Goal: Information Seeking & Learning: Compare options

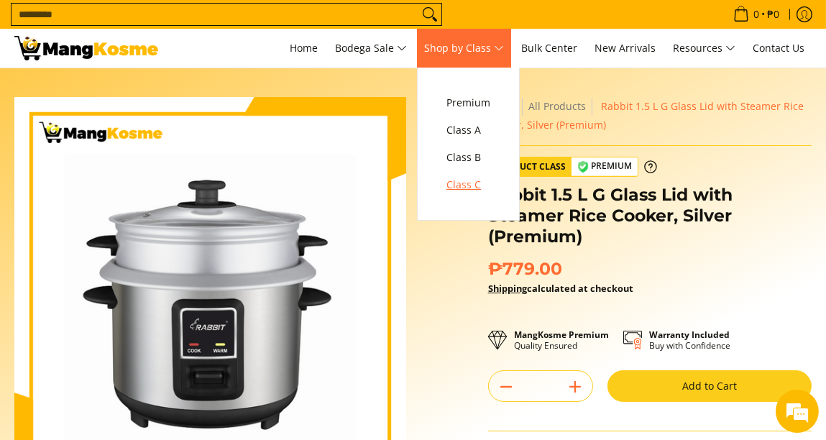
click at [473, 188] on span "Class C" at bounding box center [468, 185] width 44 height 18
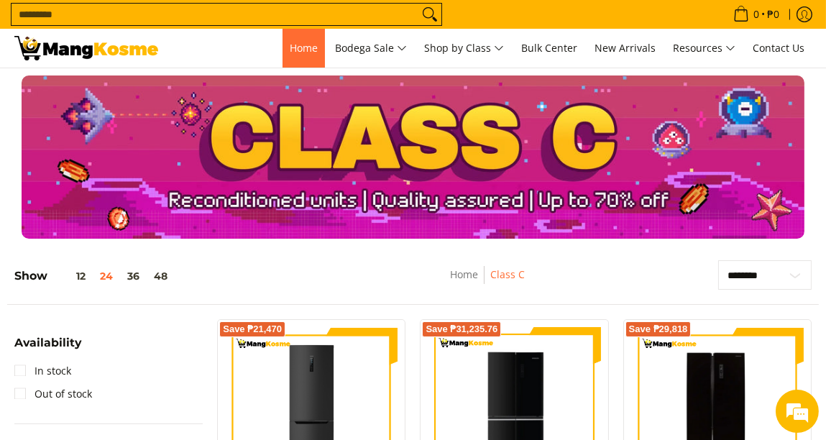
click at [303, 50] on span "Home" at bounding box center [304, 48] width 28 height 14
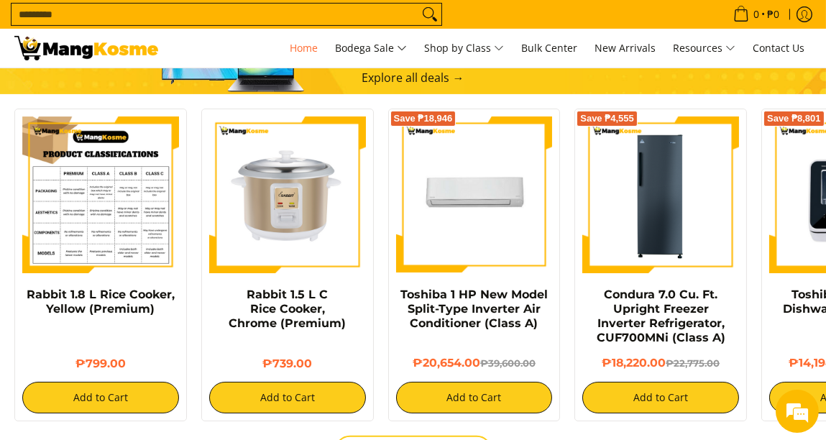
scroll to position [0, 528]
click at [111, 216] on img at bounding box center [100, 194] width 157 height 157
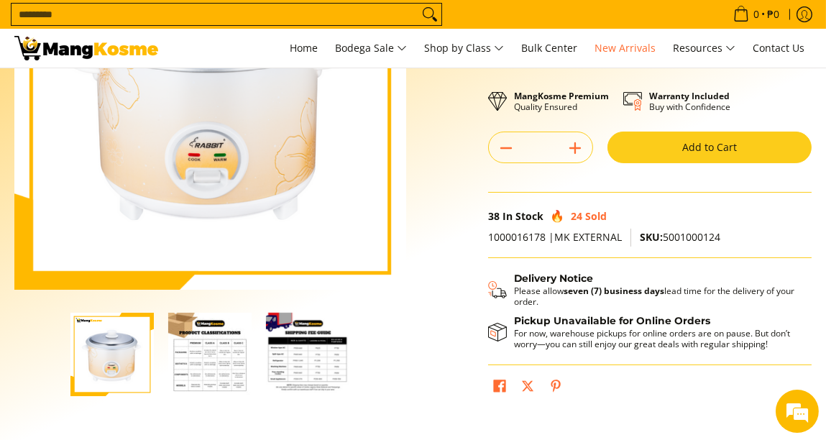
scroll to position [216, 0]
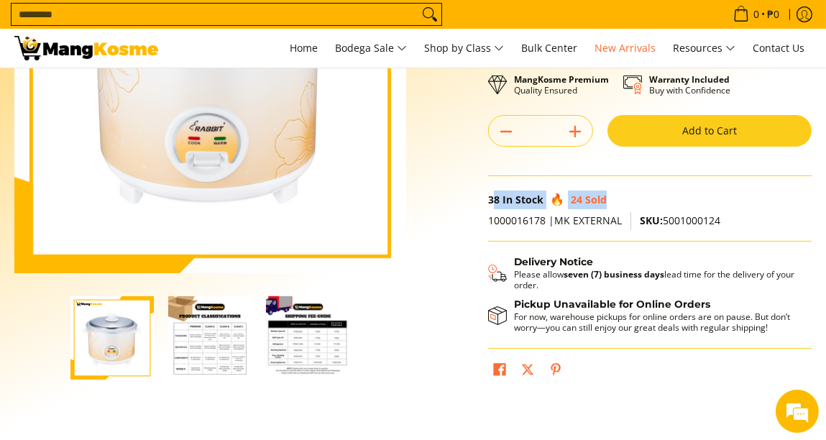
drag, startPoint x: 494, startPoint y: 194, endPoint x: 660, endPoint y: 197, distance: 166.1
click at [659, 197] on div "38 In Stock 24 Sold" at bounding box center [649, 200] width 323 height 19
click at [660, 197] on div "38 In Stock 24 Sold" at bounding box center [649, 200] width 323 height 19
click at [211, 327] on img "Rabbit 1.8 L Rice Cooker, Yellow (Premium)-2" at bounding box center [209, 337] width 83 height 83
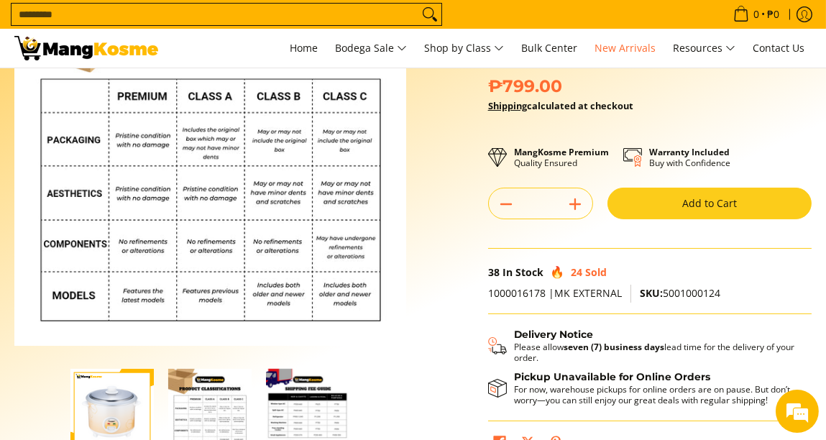
scroll to position [0, 0]
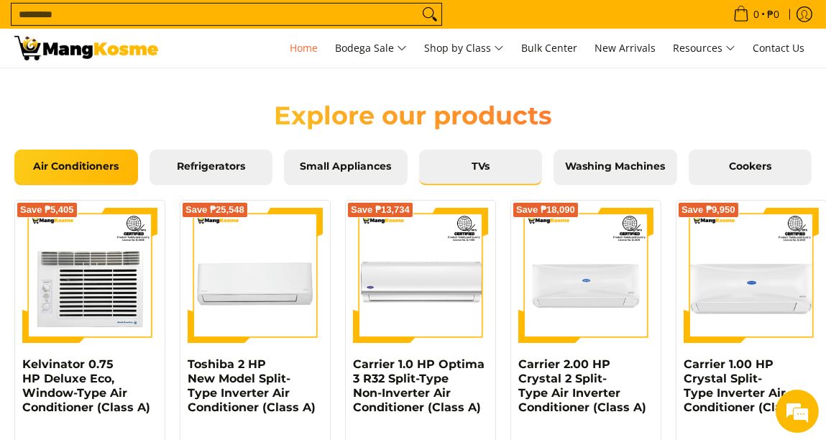
scroll to position [1328, 0]
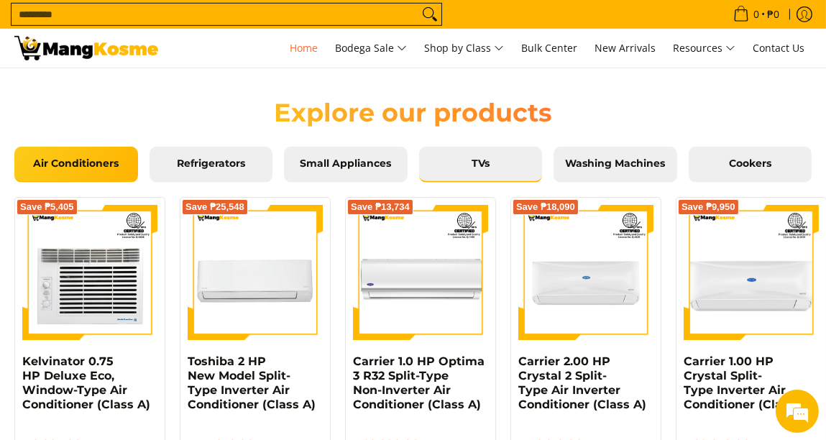
click at [485, 162] on span "TVs" at bounding box center [481, 163] width 102 height 13
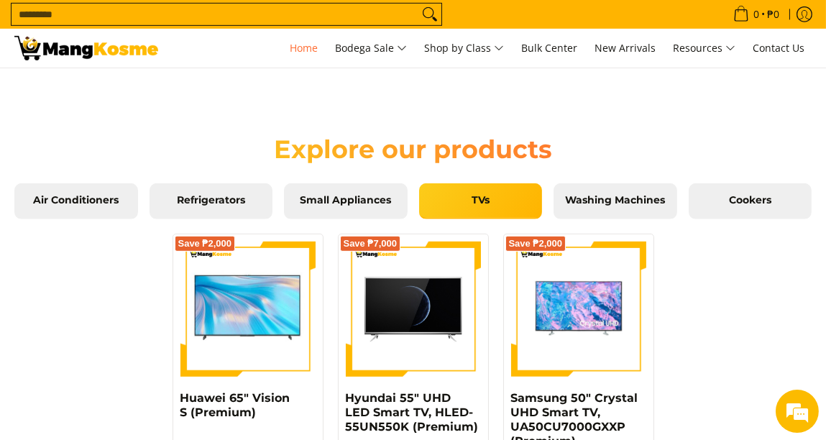
scroll to position [1289, 0]
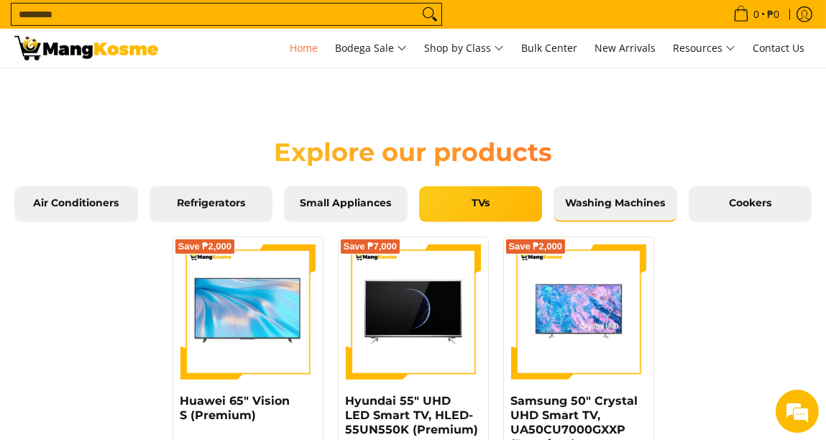
click at [619, 206] on span "Washing Machines" at bounding box center [615, 203] width 102 height 13
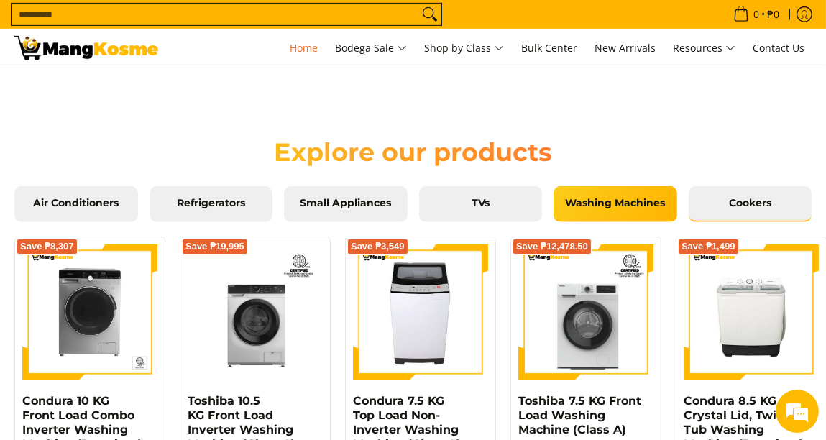
click at [749, 212] on link "Cookers" at bounding box center [751, 204] width 124 height 36
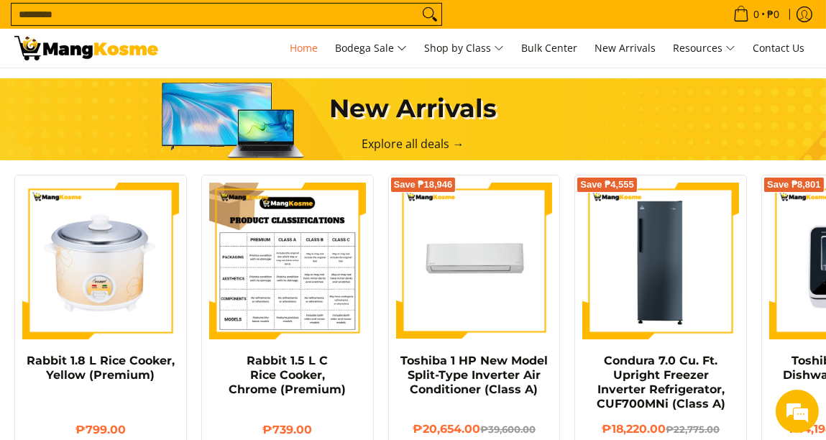
scroll to position [831, 0]
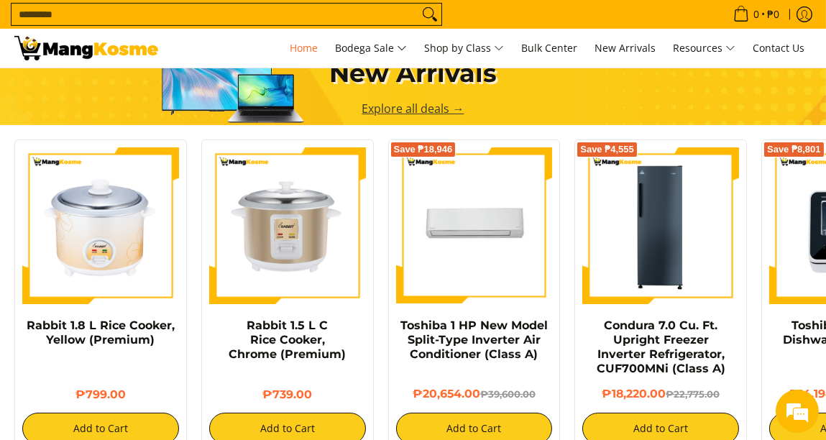
click at [380, 109] on link "Explore all deals →" at bounding box center [413, 109] width 102 height 16
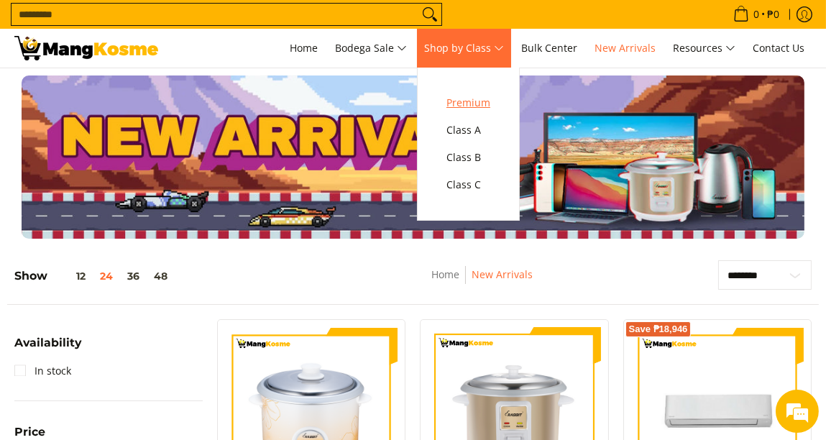
click at [475, 104] on span "Premium" at bounding box center [468, 103] width 44 height 18
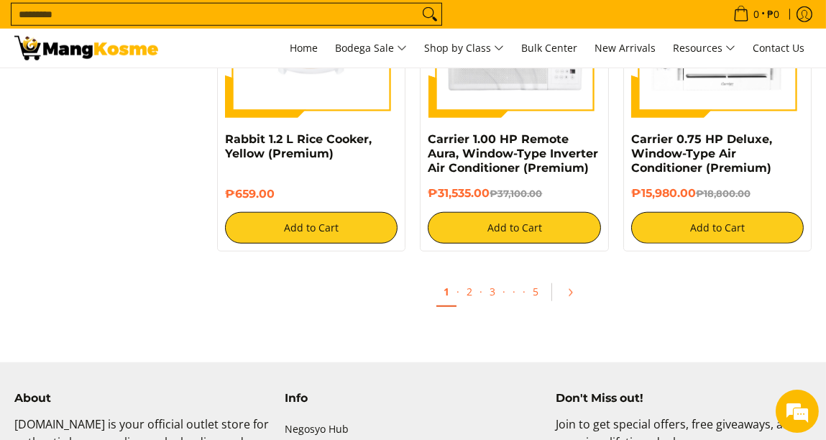
scroll to position [2657, 0]
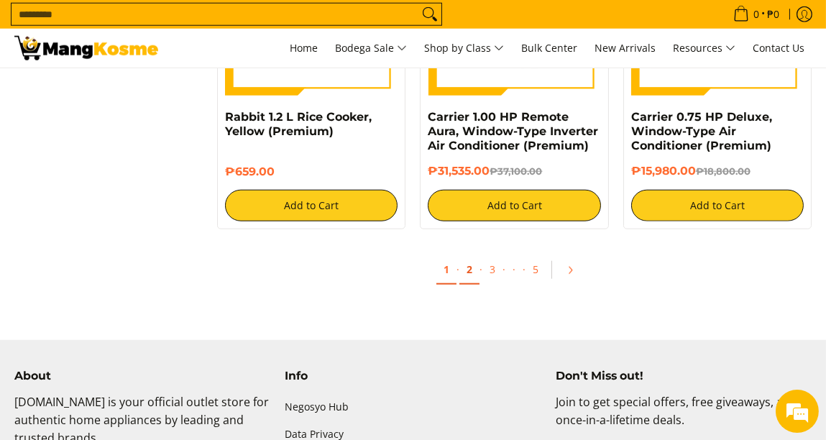
click at [467, 270] on link "2" at bounding box center [469, 269] width 20 height 29
